Goal: Task Accomplishment & Management: Manage account settings

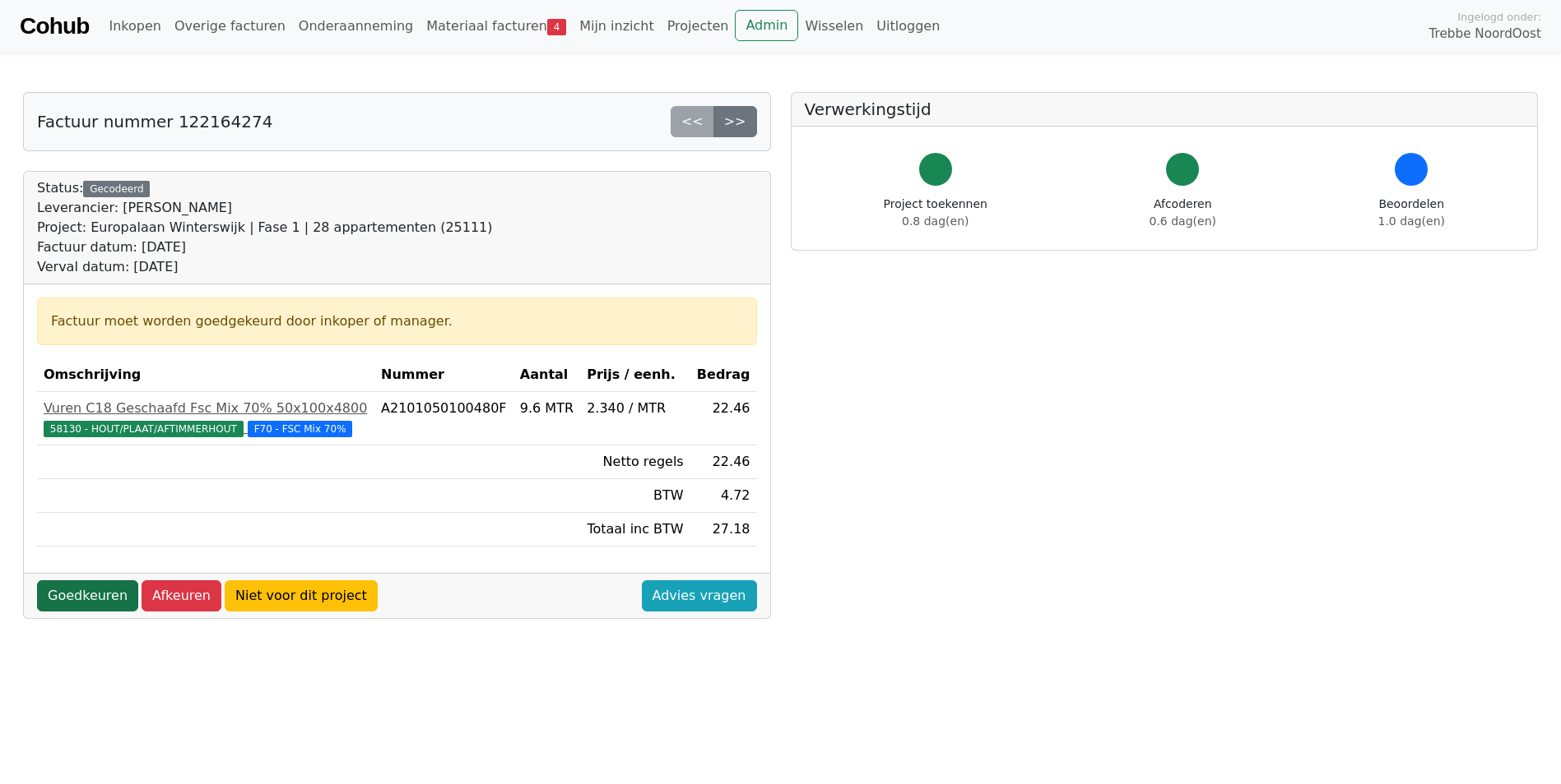
click at [108, 598] on link "Goedkeuren" at bounding box center [88, 597] width 102 height 31
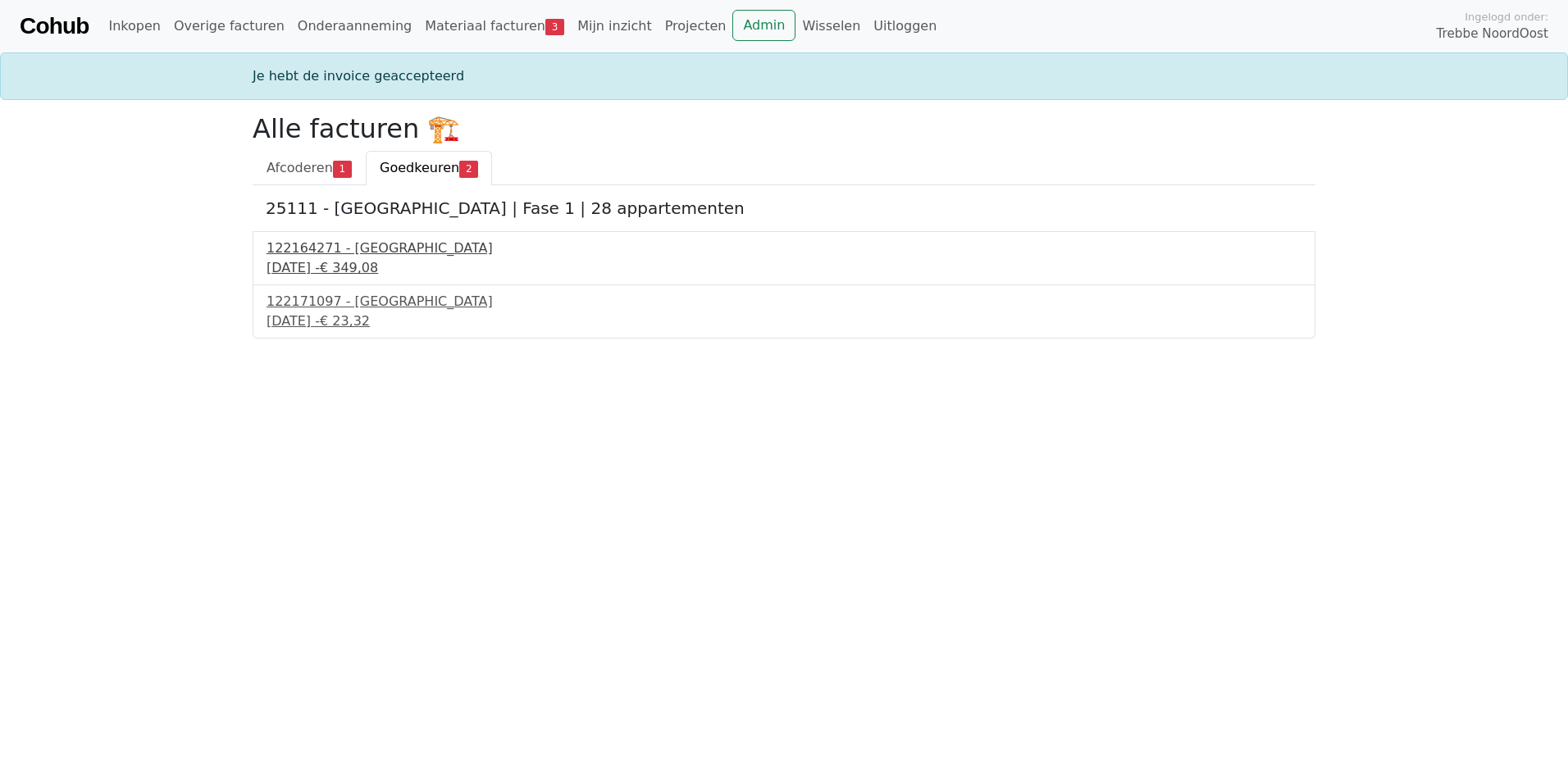
click at [357, 257] on div "122164271 - PontMeyer" at bounding box center [784, 248] width 1035 height 19
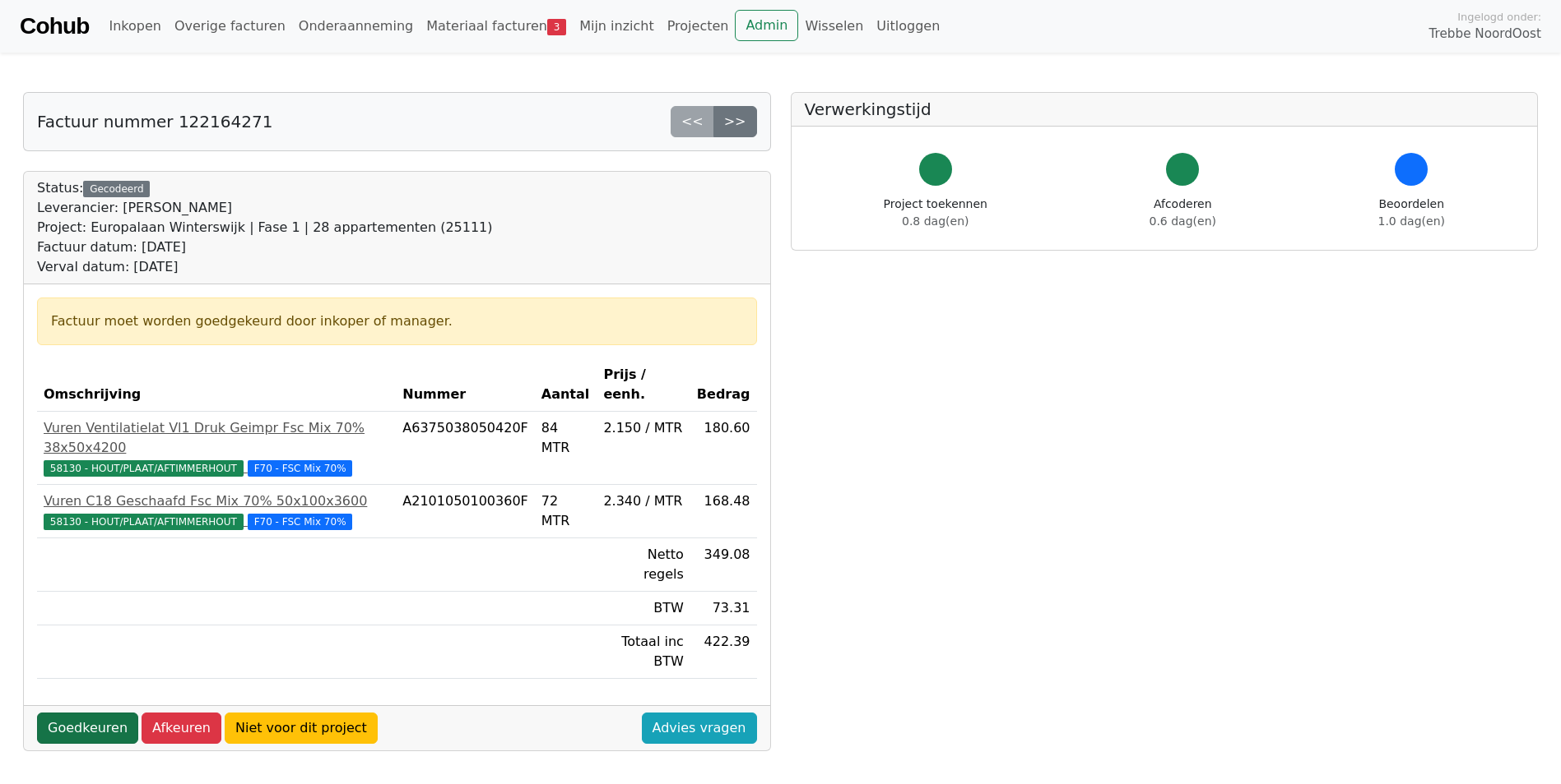
click at [95, 713] on link "Goedkeuren" at bounding box center [88, 728] width 102 height 31
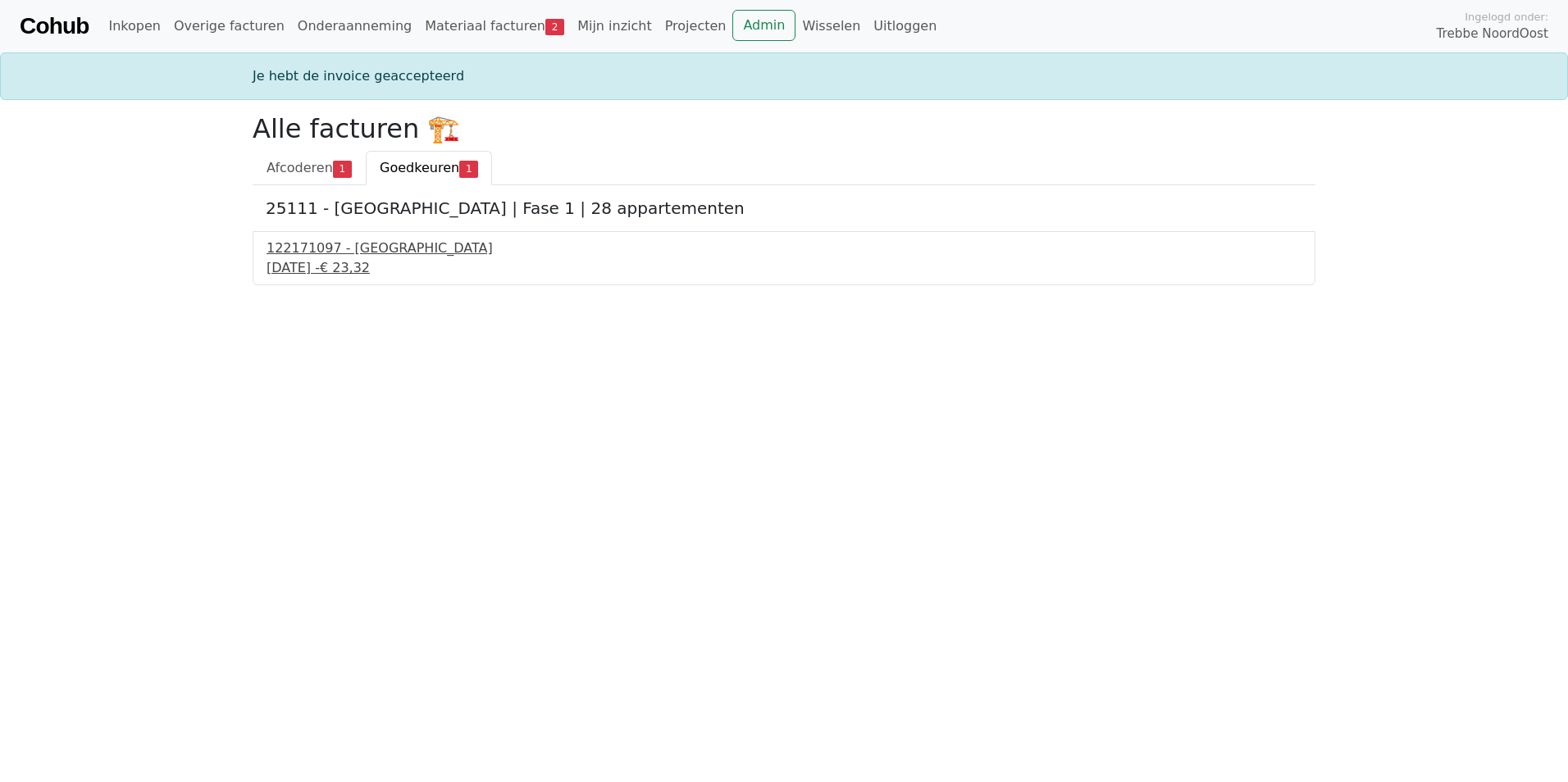
click at [356, 270] on div "18 september 2025 - € 23,32" at bounding box center [784, 268] width 1035 height 19
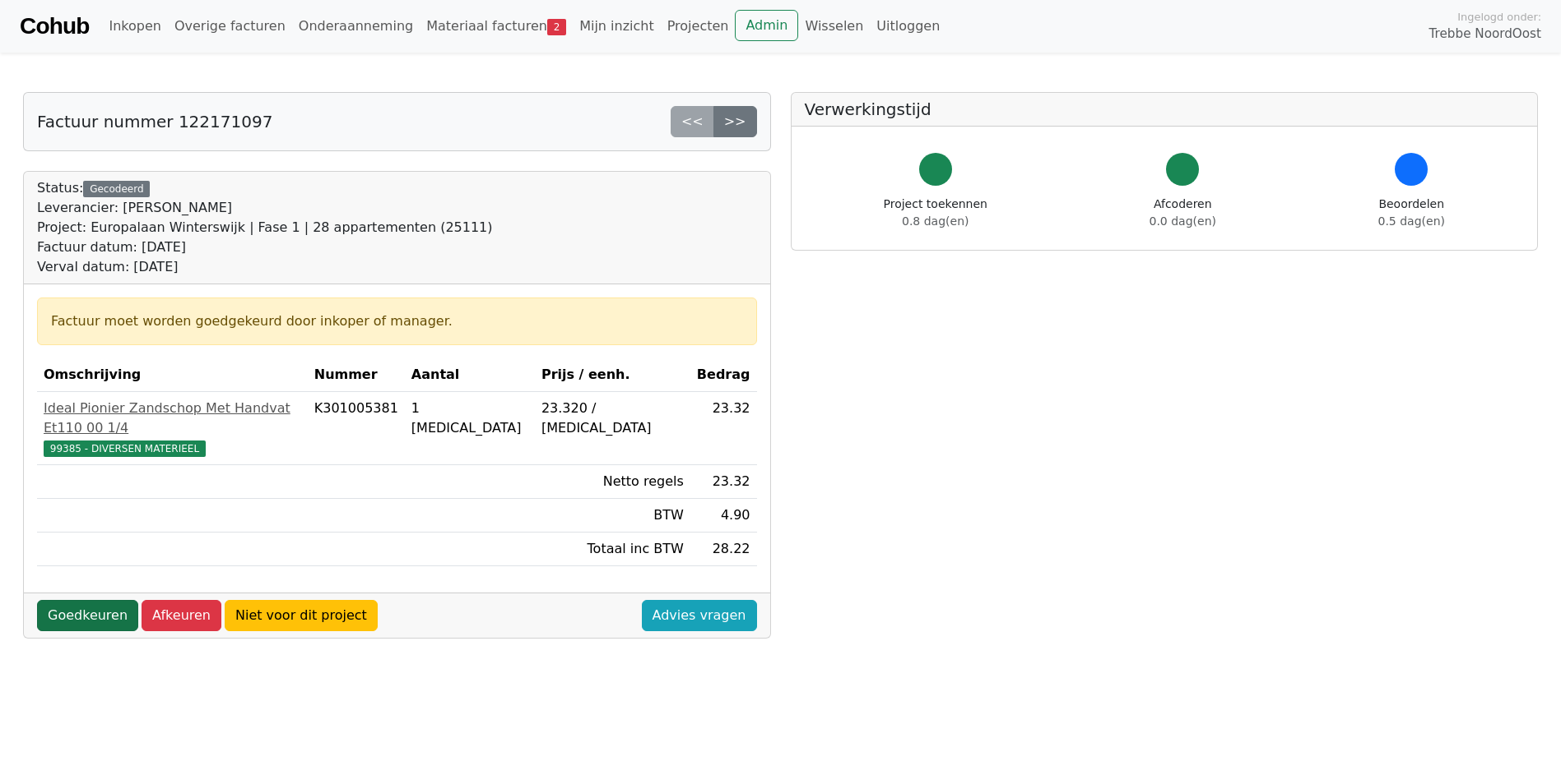
click at [85, 600] on link "Goedkeuren" at bounding box center [88, 616] width 102 height 31
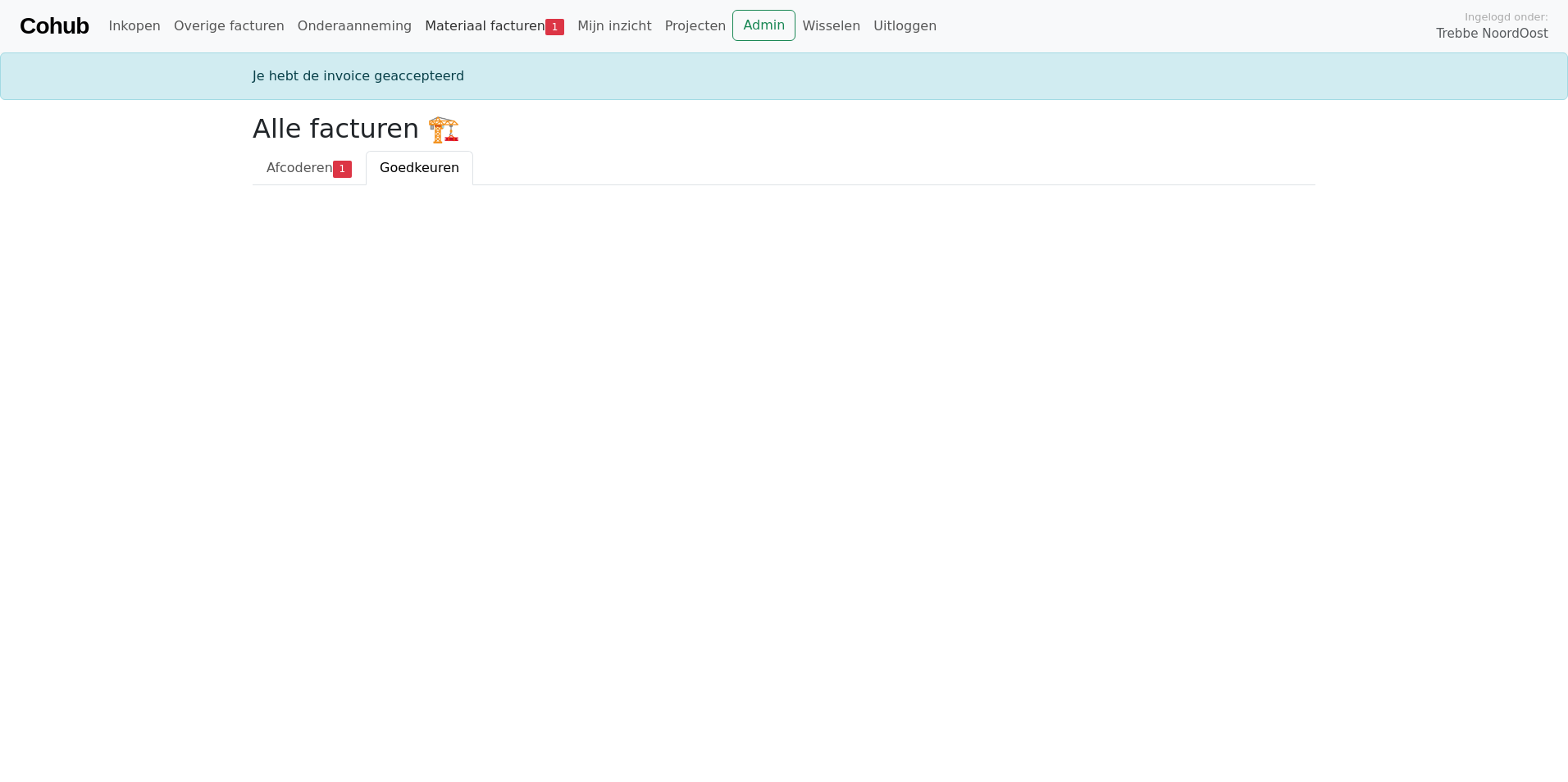
click at [464, 30] on link "Materiaal facturen 1" at bounding box center [495, 26] width 153 height 33
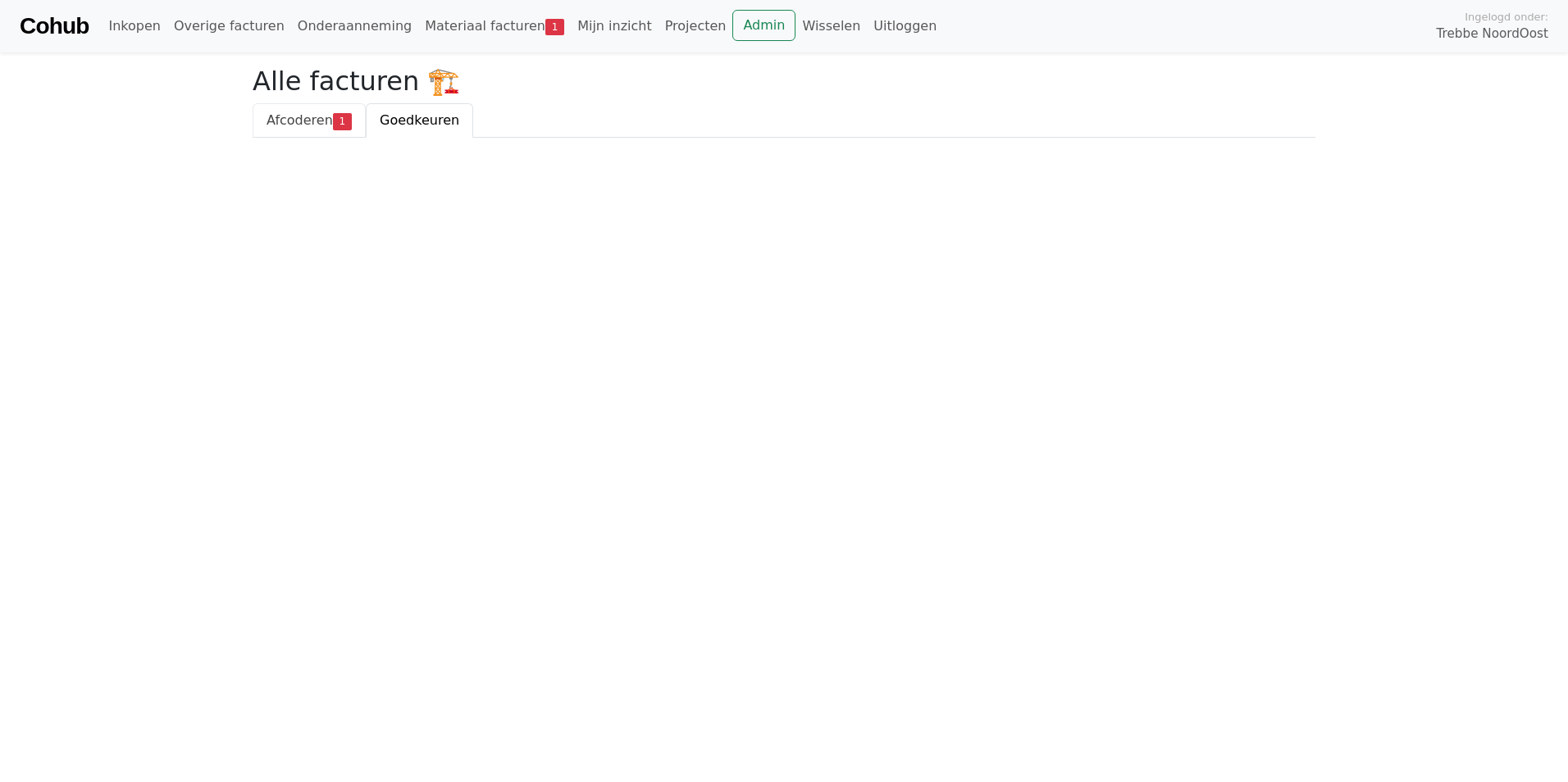
click at [318, 128] on span "Afcoderen" at bounding box center [300, 120] width 66 height 16
